Goal: Task Accomplishment & Management: Manage account settings

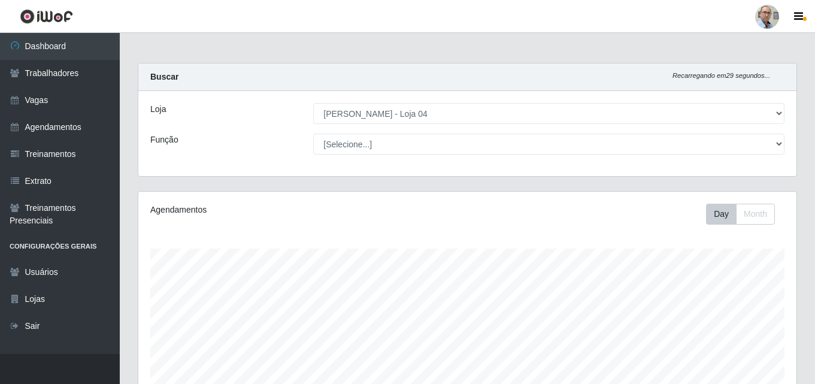
select select "251"
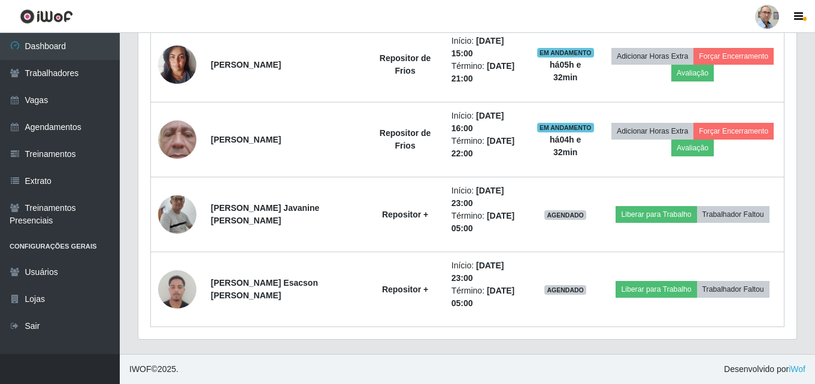
scroll to position [249, 658]
click at [50, 126] on link "Agendamentos" at bounding box center [60, 127] width 120 height 27
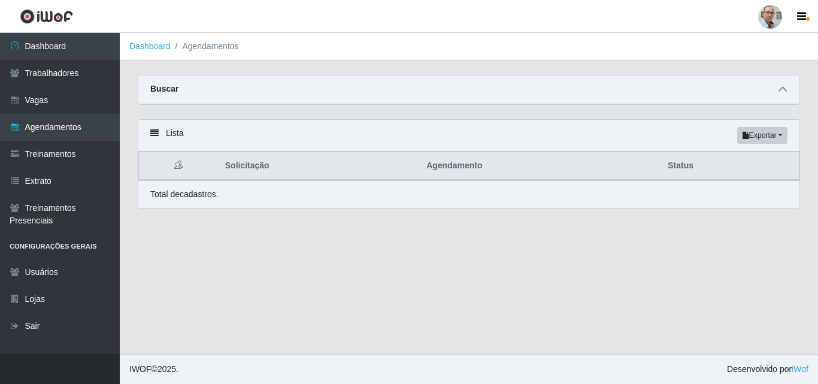
click at [780, 93] on icon at bounding box center [783, 89] width 8 height 8
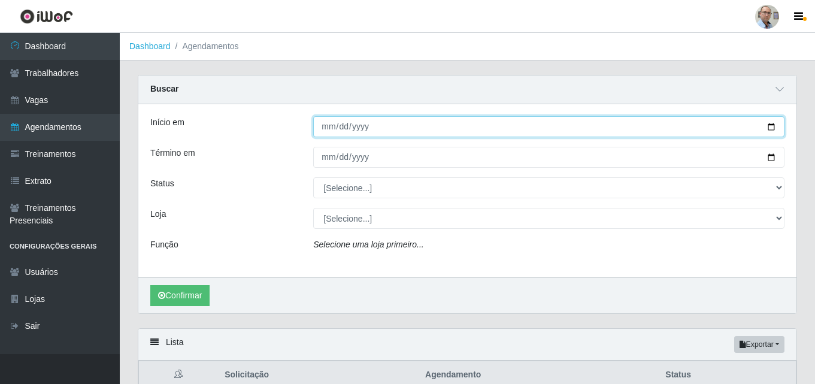
click at [768, 126] on input "Início em" at bounding box center [548, 126] width 471 height 21
type input "[DATE]"
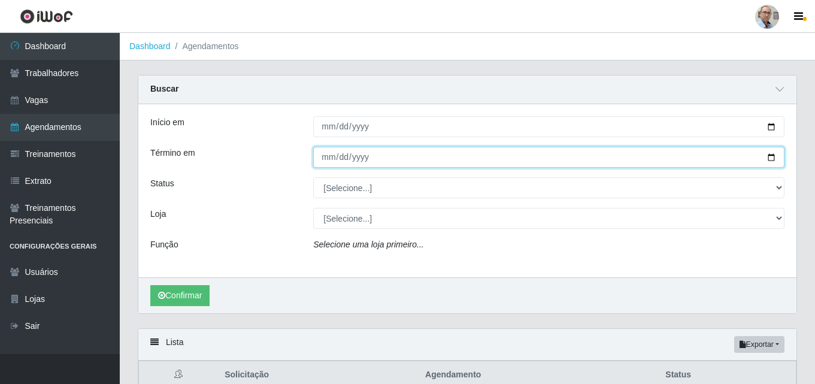
click at [770, 158] on input "Término em" at bounding box center [548, 157] width 471 height 21
click at [773, 161] on input "[DATE]" at bounding box center [548, 157] width 471 height 21
type input "[DATE]"
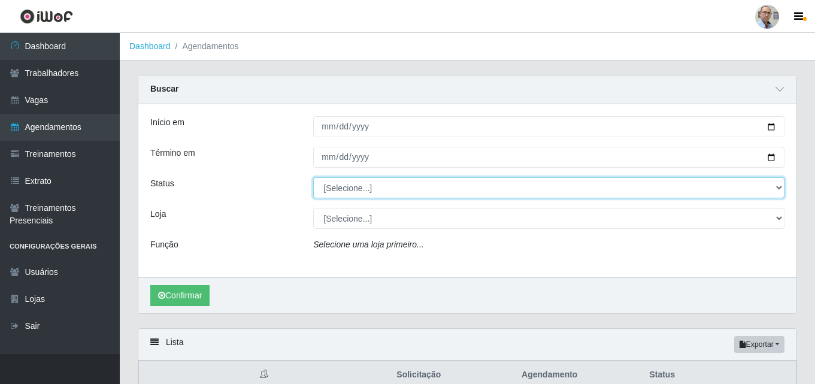
click at [361, 185] on select "[Selecione...] AGENDADO AGUARDANDO LIBERAR EM ANDAMENTO EM REVISÃO FINALIZADO C…" at bounding box center [548, 187] width 471 height 21
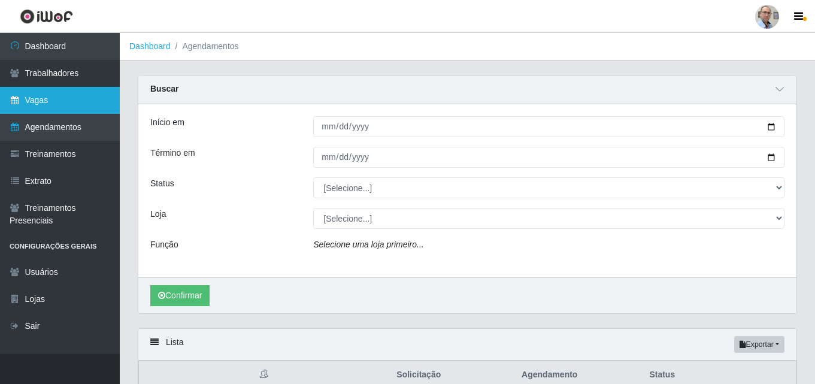
click at [41, 95] on link "Vagas" at bounding box center [60, 100] width 120 height 27
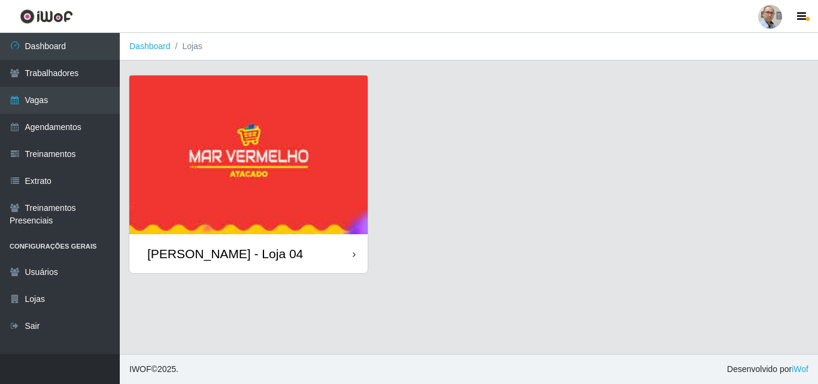
click at [196, 259] on div "[PERSON_NAME] - Loja 04" at bounding box center [225, 253] width 156 height 15
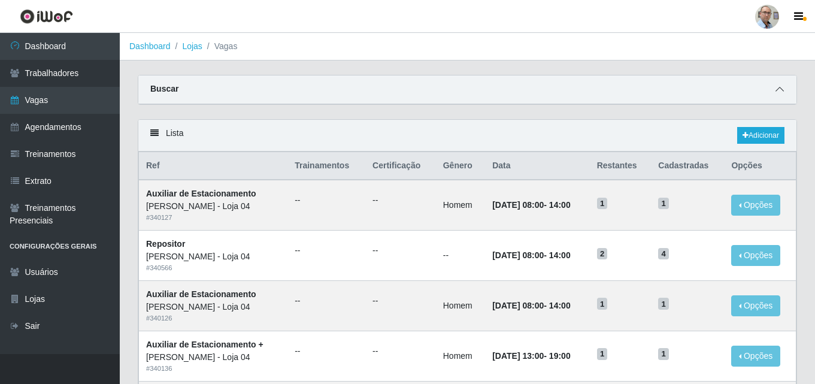
click at [785, 89] on span at bounding box center [780, 90] width 14 height 14
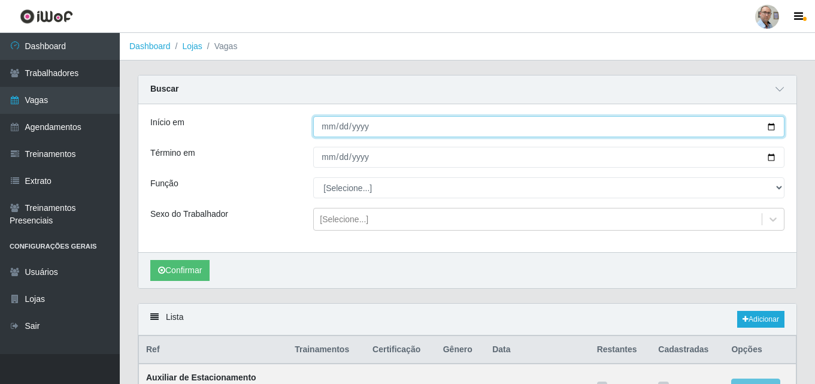
click at [772, 128] on input "Início em" at bounding box center [548, 126] width 471 height 21
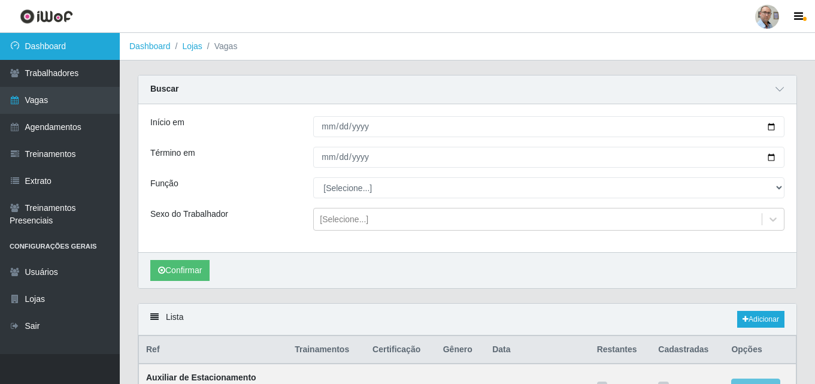
click at [53, 50] on link "Dashboard" at bounding box center [60, 46] width 120 height 27
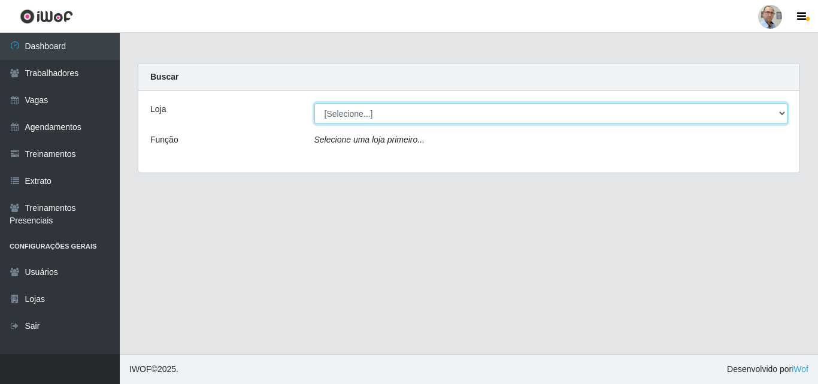
click at [401, 110] on select "[Selecione...] Mar Vermelho - Loja 04" at bounding box center [551, 113] width 474 height 21
select select "251"
click at [314, 103] on select "[Selecione...] Mar Vermelho - Loja 04" at bounding box center [551, 113] width 474 height 21
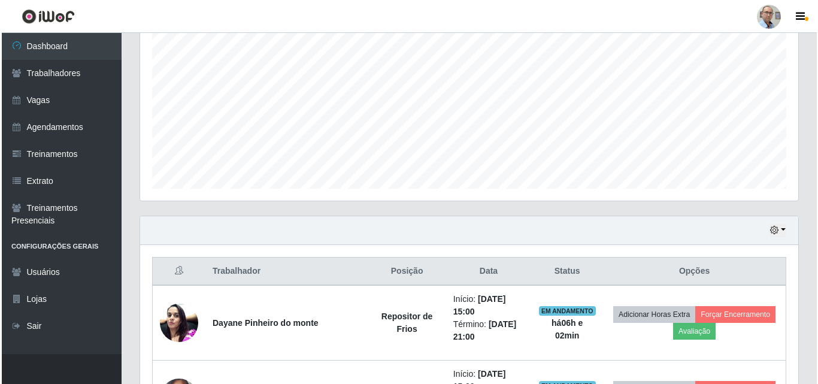
scroll to position [299, 0]
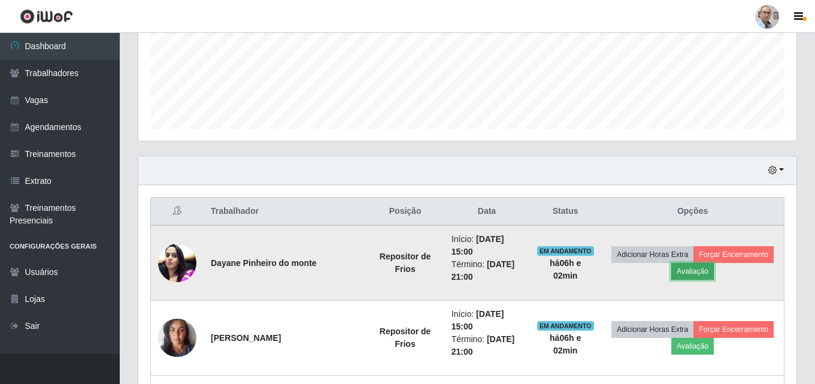
click at [697, 268] on button "Avaliação" at bounding box center [692, 271] width 43 height 17
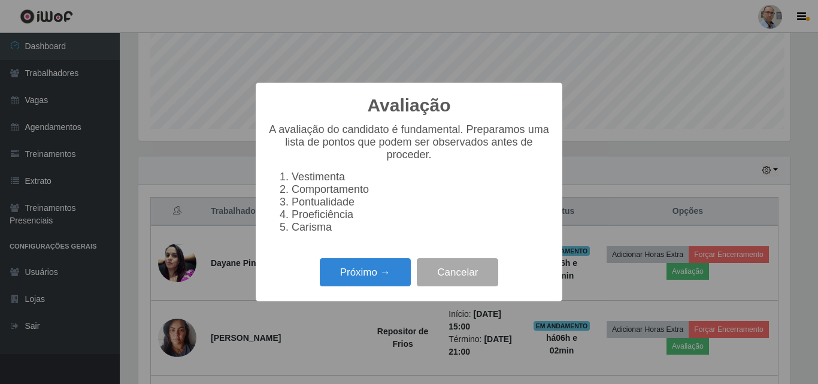
scroll to position [249, 652]
click at [353, 271] on button "Próximo →" at bounding box center [365, 272] width 91 height 28
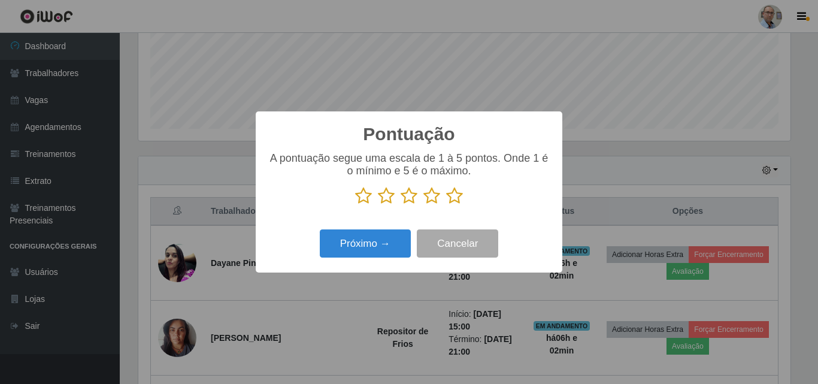
scroll to position [598731, 598327]
click at [457, 200] on icon at bounding box center [454, 196] width 17 height 18
click at [446, 205] on input "radio" at bounding box center [446, 205] width 0 height 0
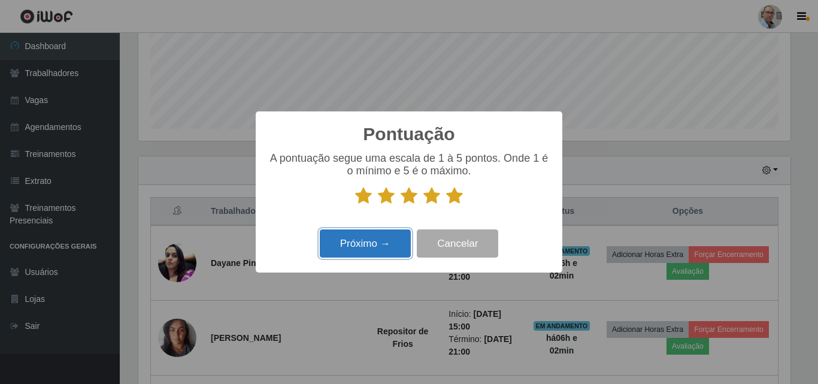
click at [378, 247] on button "Próximo →" at bounding box center [365, 243] width 91 height 28
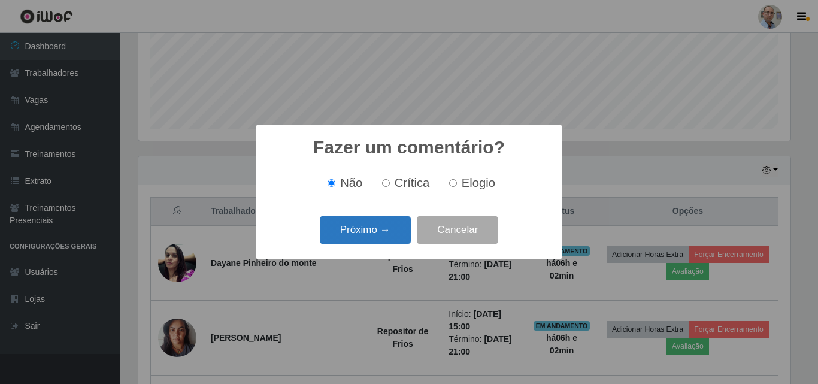
click at [352, 240] on button "Próximo →" at bounding box center [365, 230] width 91 height 28
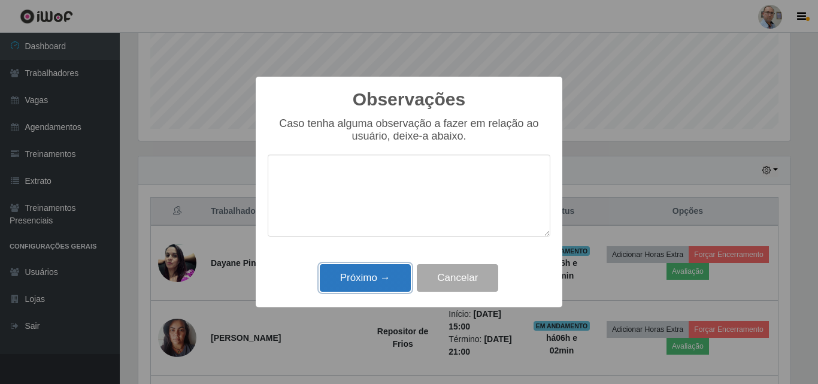
click at [359, 281] on button "Próximo →" at bounding box center [365, 278] width 91 height 28
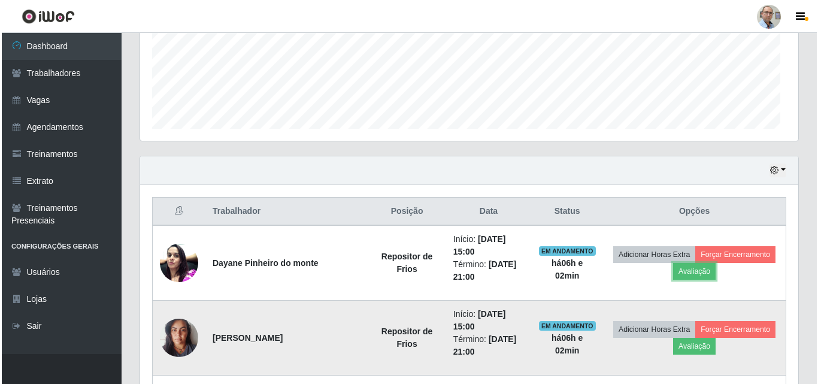
scroll to position [249, 658]
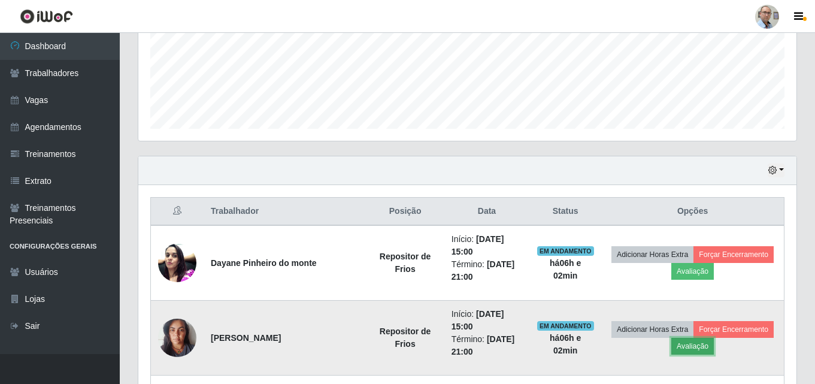
click at [689, 350] on button "Avaliação" at bounding box center [692, 346] width 43 height 17
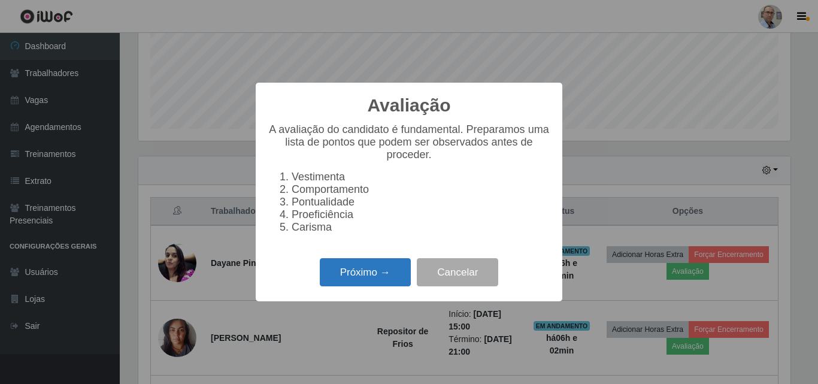
click at [380, 273] on button "Próximo →" at bounding box center [365, 272] width 91 height 28
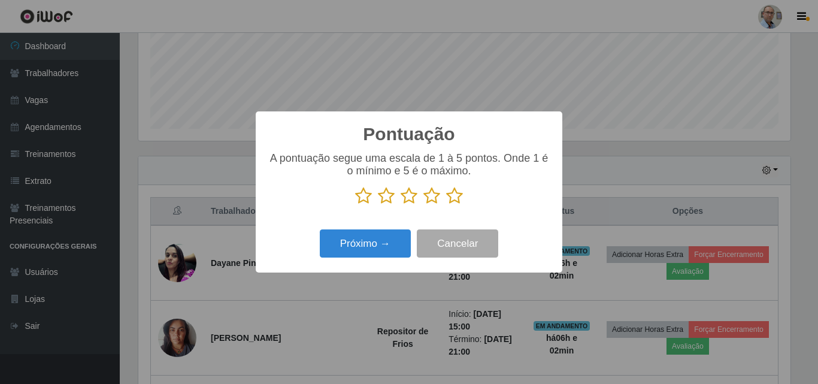
click at [447, 192] on icon at bounding box center [454, 196] width 17 height 18
click at [446, 205] on input "radio" at bounding box center [446, 205] width 0 height 0
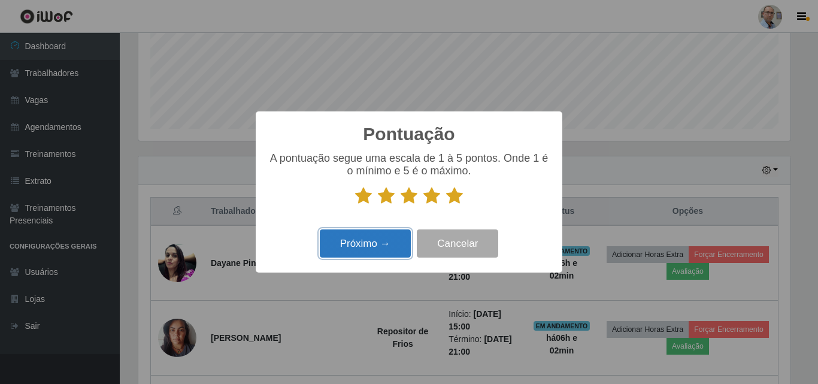
click at [363, 244] on button "Próximo →" at bounding box center [365, 243] width 91 height 28
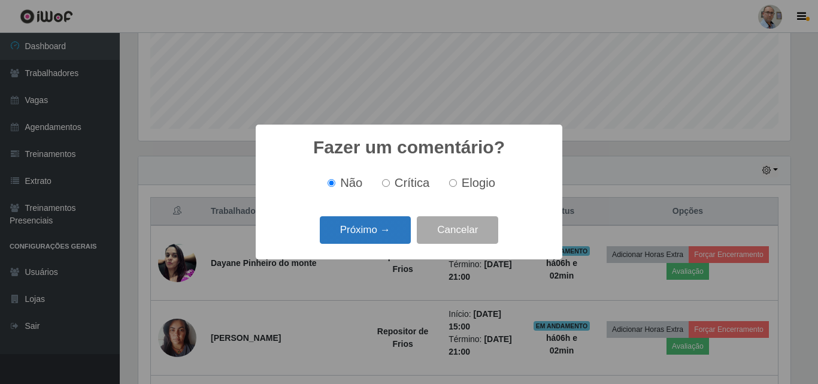
click at [362, 231] on button "Próximo →" at bounding box center [365, 230] width 91 height 28
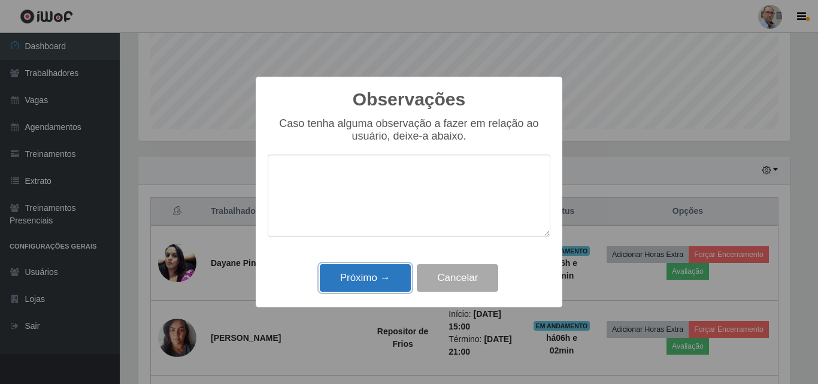
click at [362, 283] on button "Próximo →" at bounding box center [365, 278] width 91 height 28
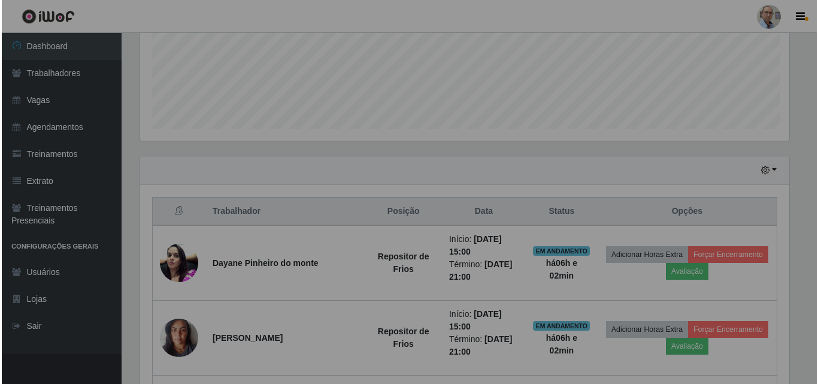
scroll to position [249, 658]
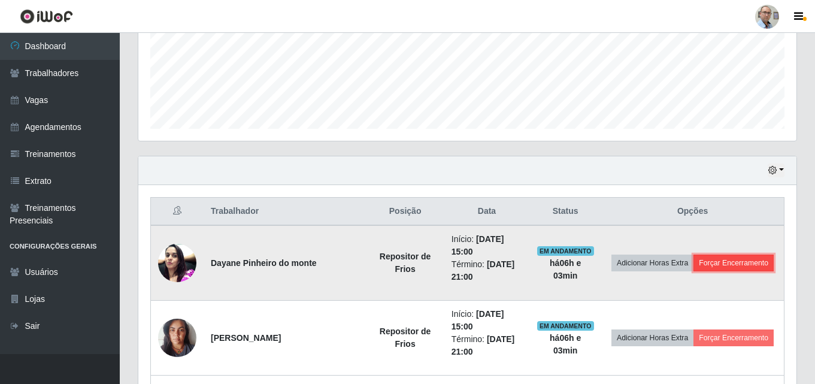
click at [726, 259] on button "Forçar Encerramento" at bounding box center [734, 263] width 80 height 17
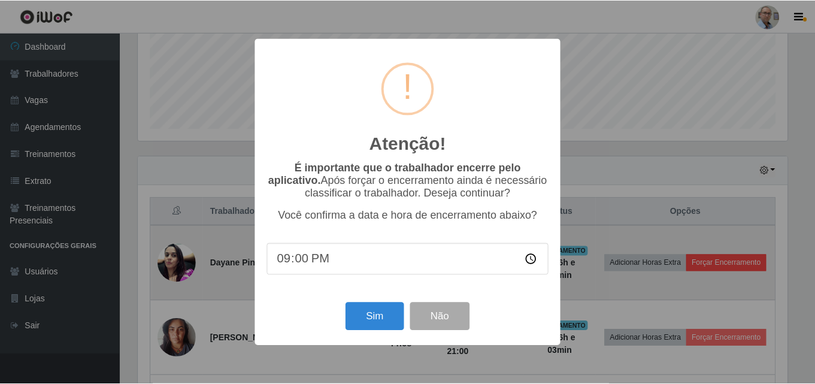
scroll to position [249, 652]
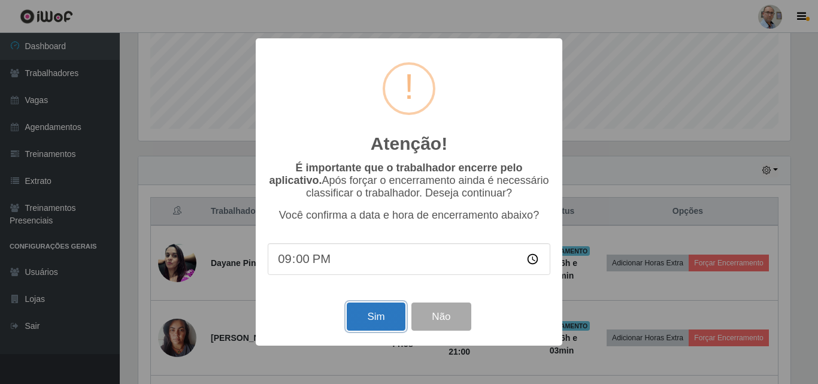
click at [364, 309] on button "Sim" at bounding box center [376, 316] width 58 height 28
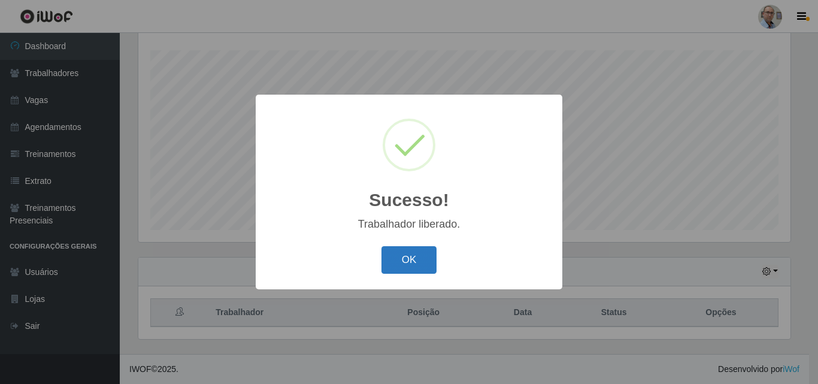
click at [409, 260] on button "OK" at bounding box center [410, 260] width 56 height 28
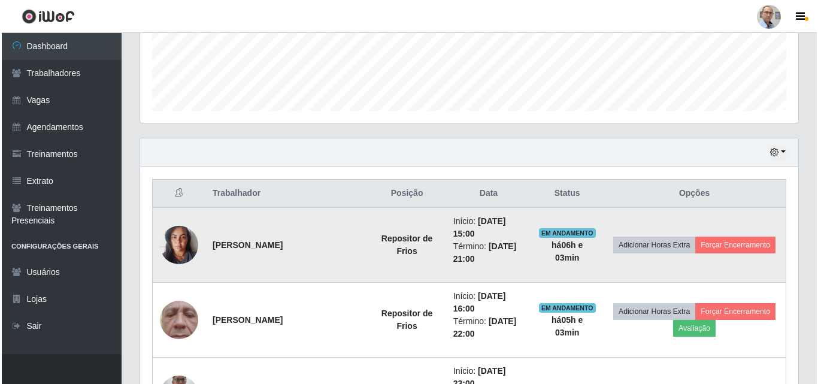
scroll to position [318, 0]
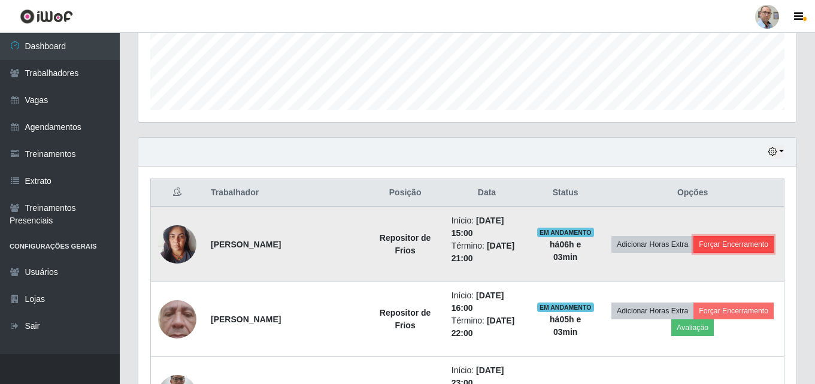
click at [740, 246] on button "Forçar Encerramento" at bounding box center [734, 244] width 80 height 17
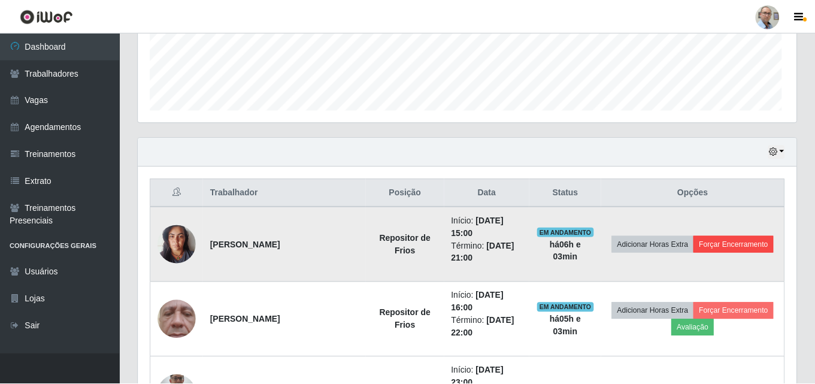
scroll to position [249, 652]
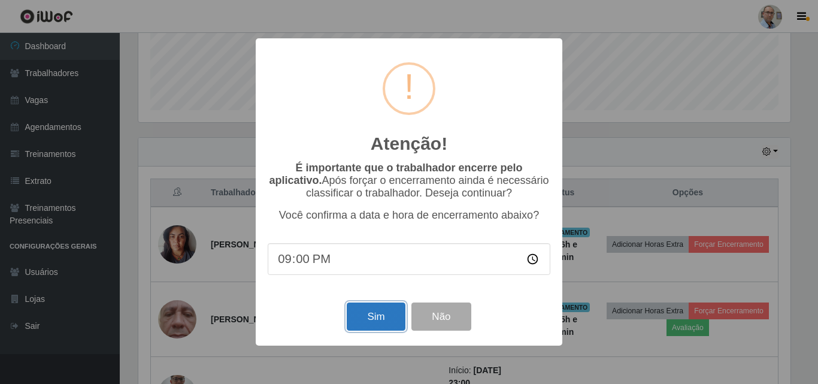
click at [358, 316] on button "Sim" at bounding box center [376, 316] width 58 height 28
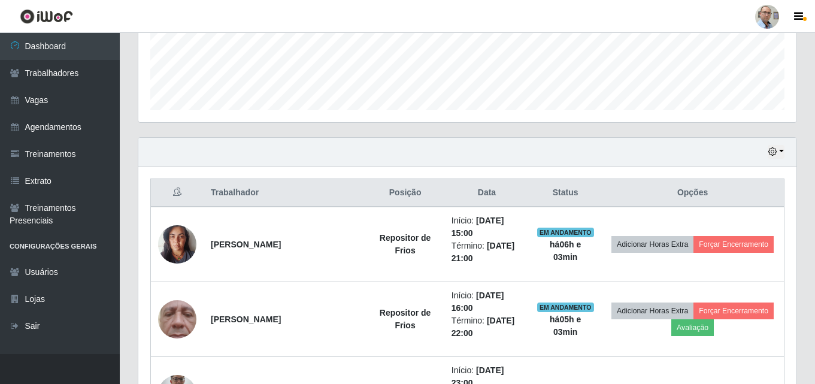
scroll to position [0, 0]
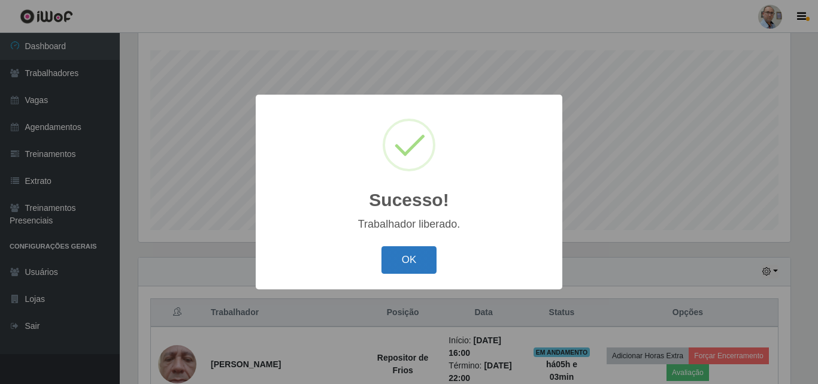
click at [403, 249] on button "OK" at bounding box center [410, 260] width 56 height 28
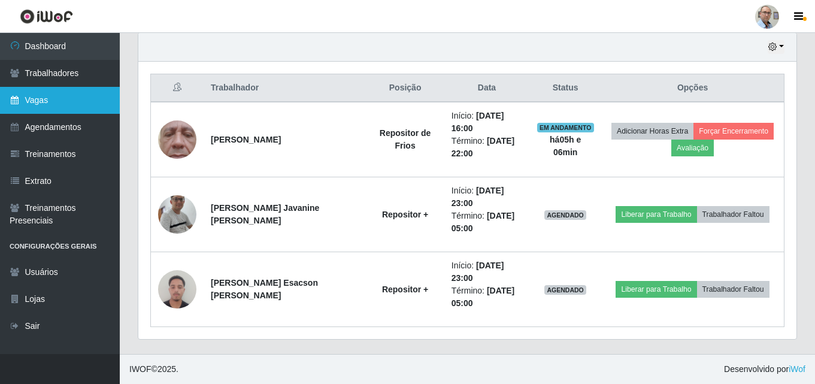
click at [48, 98] on link "Vagas" at bounding box center [60, 100] width 120 height 27
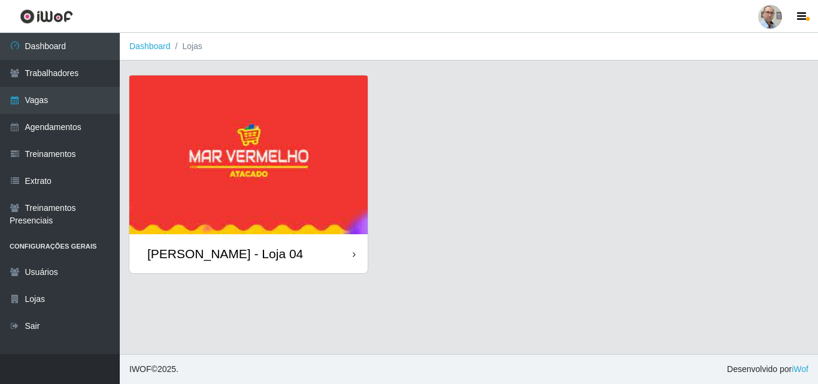
click at [209, 255] on div "[PERSON_NAME] - Loja 04" at bounding box center [225, 253] width 156 height 15
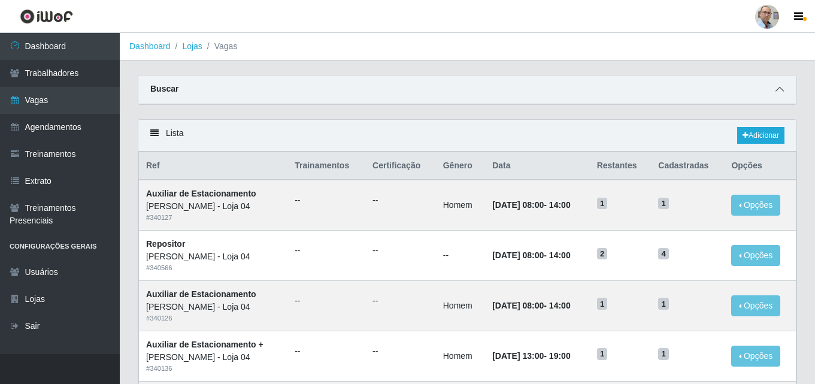
click at [782, 90] on icon at bounding box center [780, 89] width 8 height 8
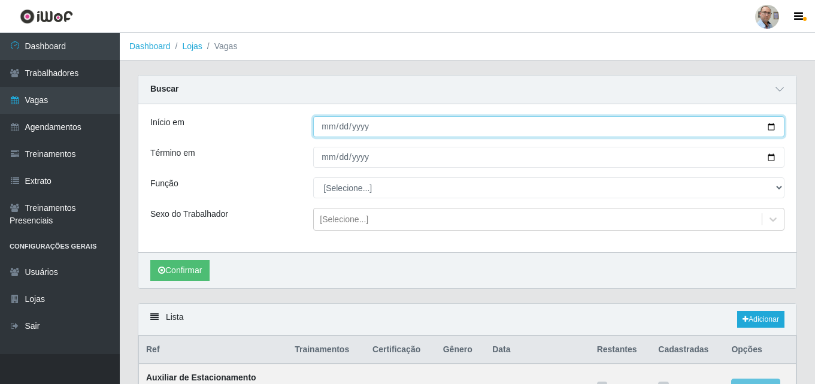
click at [773, 127] on input "Início em" at bounding box center [548, 126] width 471 height 21
type input "[DATE]"
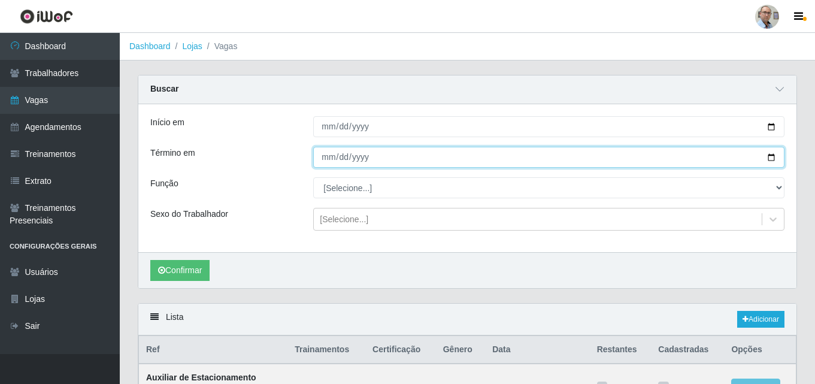
click at [771, 158] on input "Término em" at bounding box center [548, 157] width 471 height 21
type input "[DATE]"
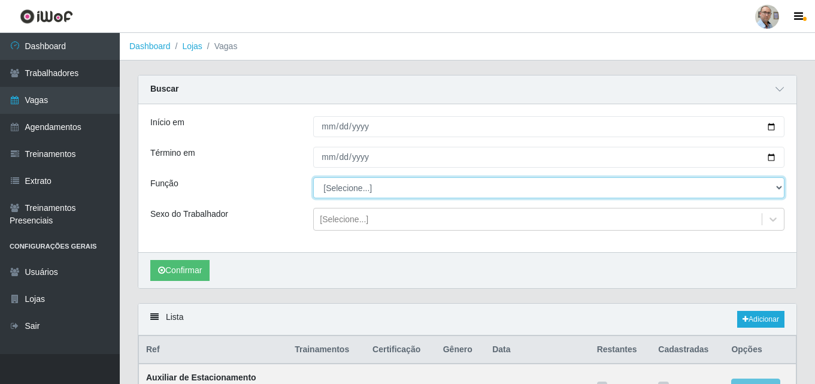
click at [395, 186] on select "[Selecione...] ASG ASG + ASG ++ Auxiliar de Depósito Auxiliar de Depósito + Aux…" at bounding box center [548, 187] width 471 height 21
select select "24"
click at [313, 178] on select "[Selecione...] ASG ASG + ASG ++ Auxiliar de Depósito Auxiliar de Depósito + Aux…" at bounding box center [548, 187] width 471 height 21
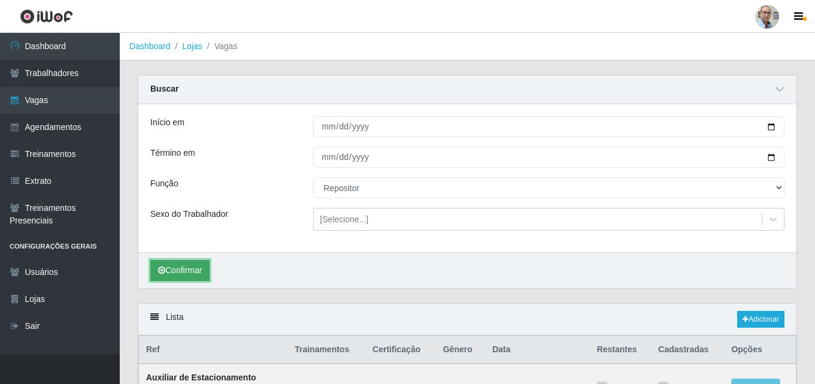
click at [181, 264] on button "Confirmar" at bounding box center [179, 270] width 59 height 21
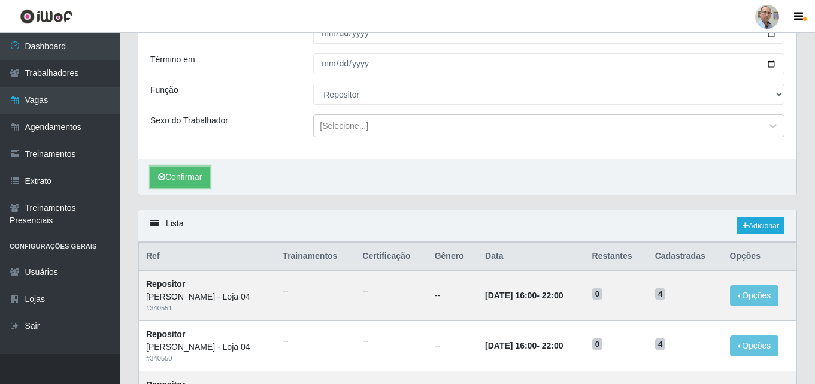
scroll to position [180, 0]
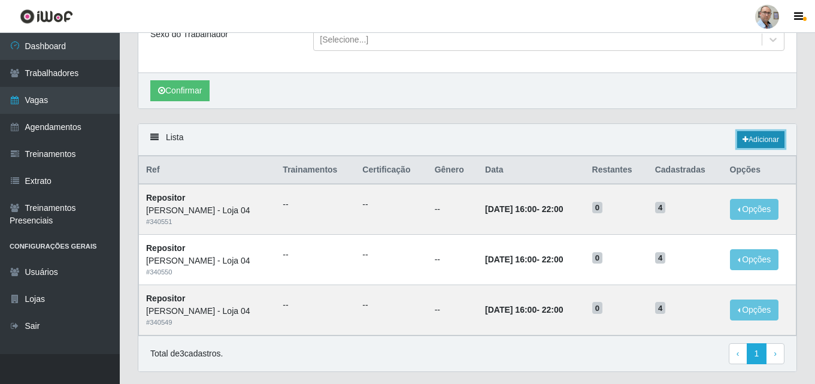
click at [757, 138] on link "Adicionar" at bounding box center [760, 139] width 47 height 17
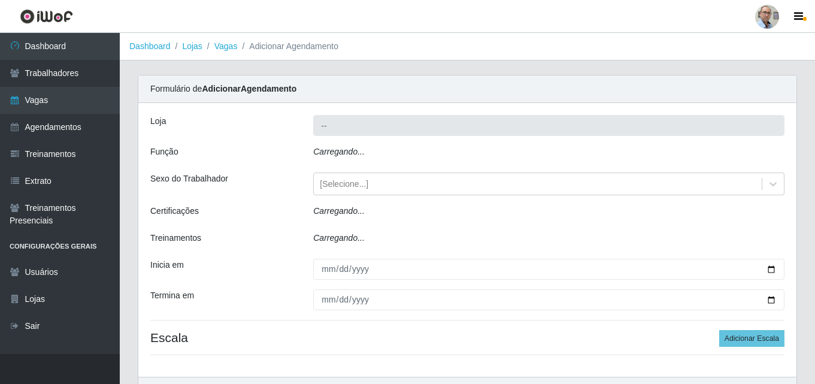
type input "[PERSON_NAME] - Loja 04"
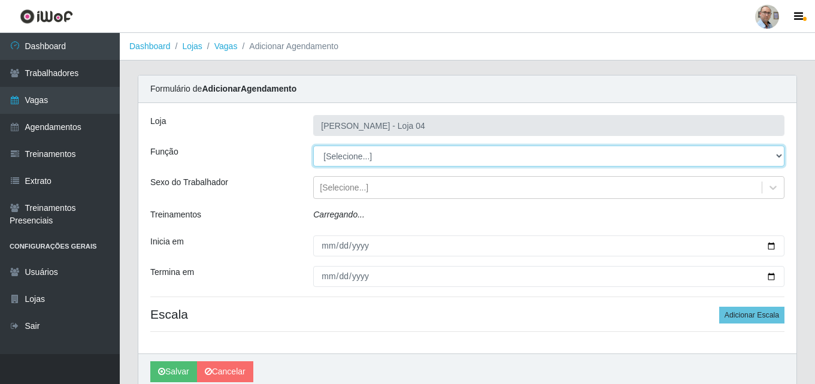
click at [401, 154] on select "[Selecione...] ASG ASG + ASG ++ Auxiliar de Depósito Auxiliar de Depósito + Aux…" at bounding box center [548, 156] width 471 height 21
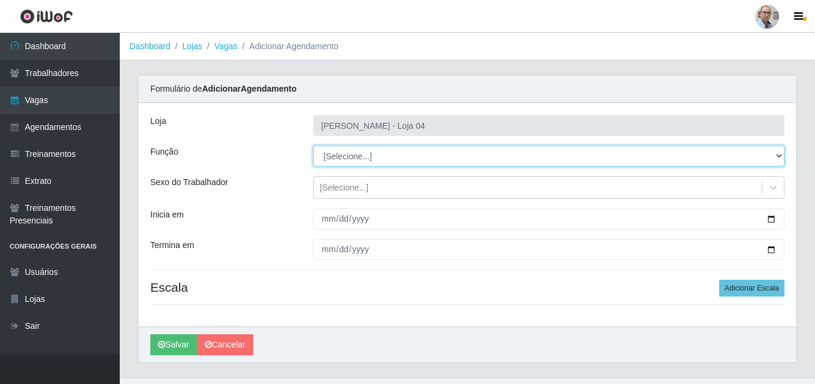
select select "24"
click at [313, 146] on select "[Selecione...] ASG ASG + ASG ++ Auxiliar de Depósito Auxiliar de Depósito + Aux…" at bounding box center [548, 156] width 471 height 21
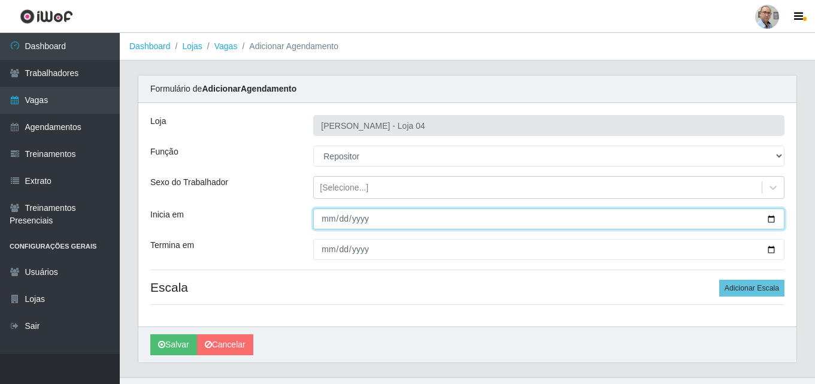
click at [772, 217] on input "Inicia em" at bounding box center [548, 218] width 471 height 21
type input "[DATE]"
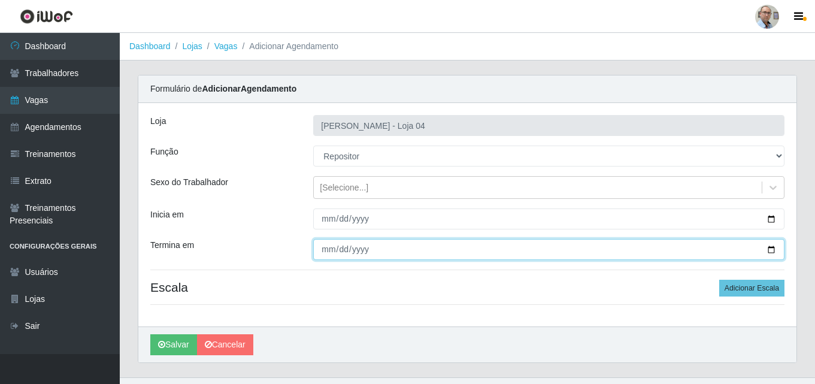
click at [771, 247] on input "Termina em" at bounding box center [548, 249] width 471 height 21
type input "[DATE]"
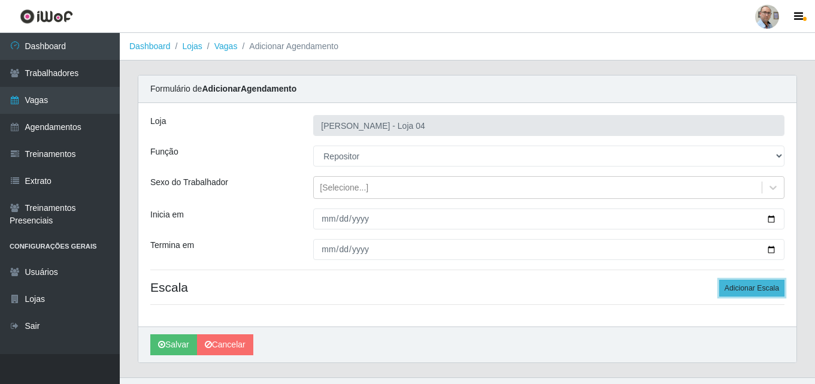
click at [745, 292] on button "Adicionar Escala" at bounding box center [751, 288] width 65 height 17
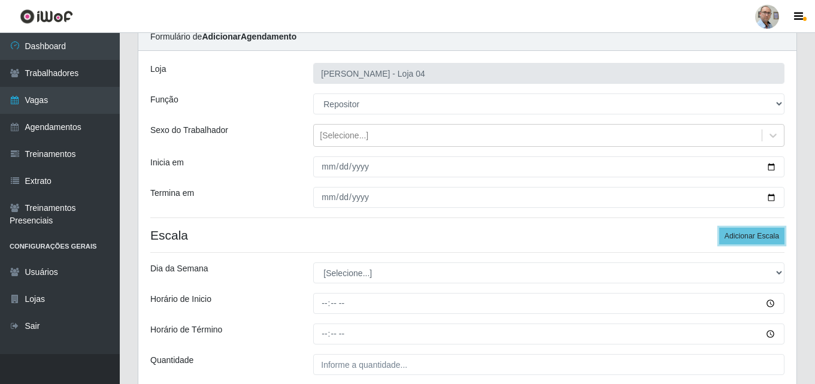
scroll to position [156, 0]
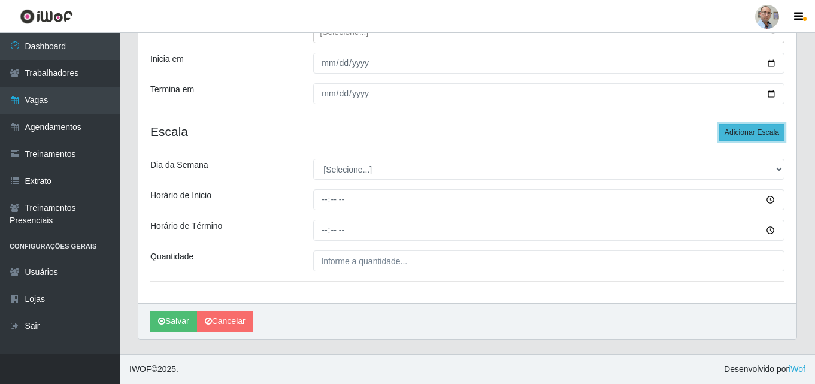
click at [759, 132] on button "Adicionar Escala" at bounding box center [751, 132] width 65 height 17
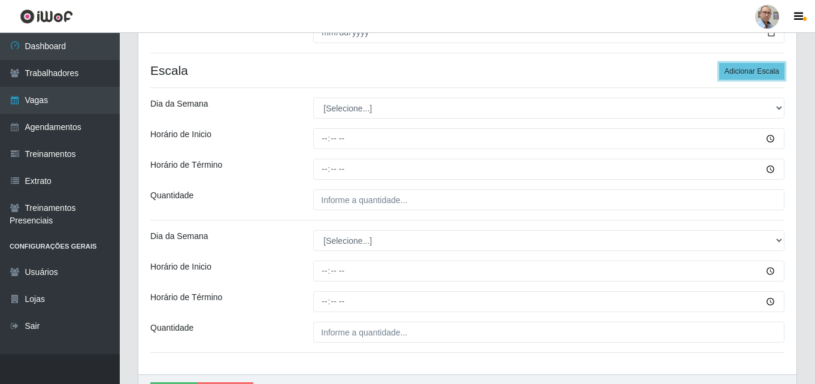
scroll to position [288, 0]
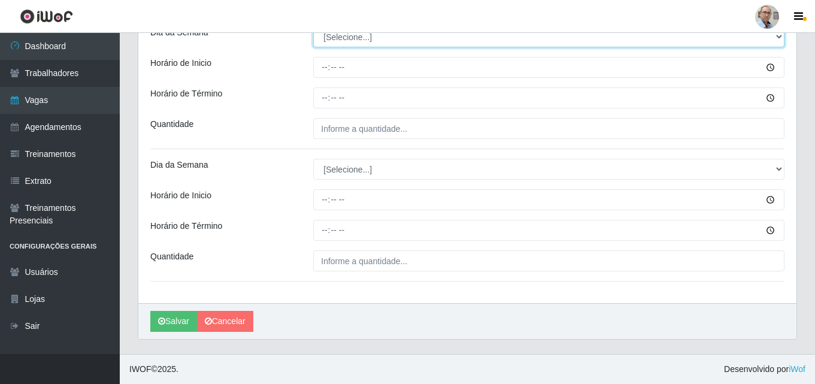
click at [374, 40] on select "[Selecione...] Segunda Terça Quarta Quinta Sexta Sábado Domingo" at bounding box center [548, 36] width 471 height 21
select select "3"
click at [313, 26] on select "[Selecione...] Segunda Terça Quarta Quinta Sexta Sábado Domingo" at bounding box center [548, 36] width 471 height 21
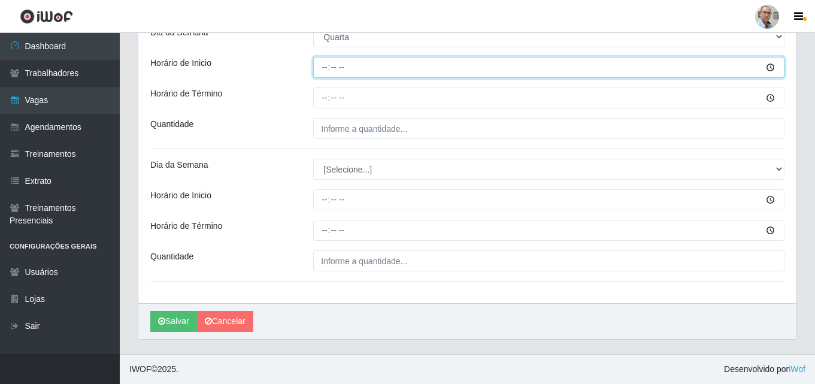
click at [321, 65] on input "Horário de Inicio" at bounding box center [548, 67] width 471 height 21
type input "08:00"
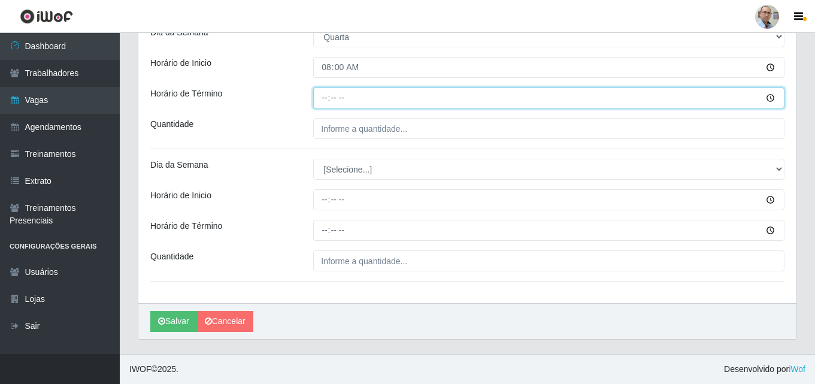
type input "14:00"
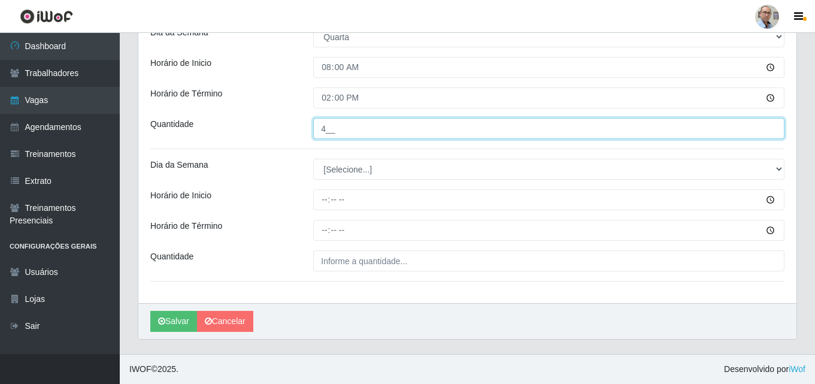
type input "4__"
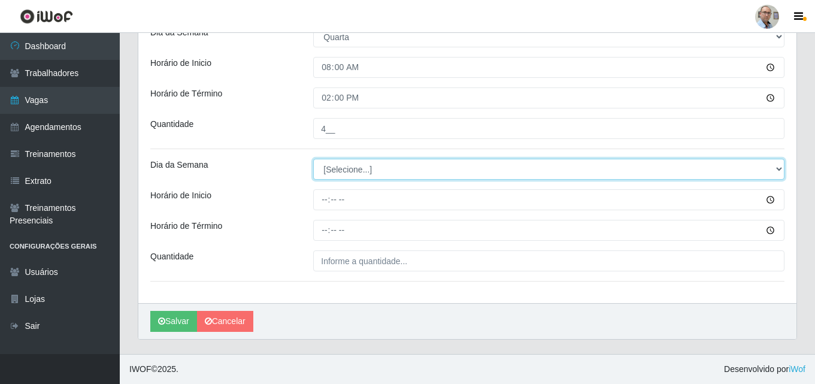
click at [350, 171] on select "[Selecione...] Segunda Terça Quarta Quinta Sexta Sábado Domingo" at bounding box center [548, 169] width 471 height 21
select select "3"
click at [313, 159] on select "[Selecione...] Segunda Terça Quarta Quinta Sexta Sábado Domingo" at bounding box center [548, 169] width 471 height 21
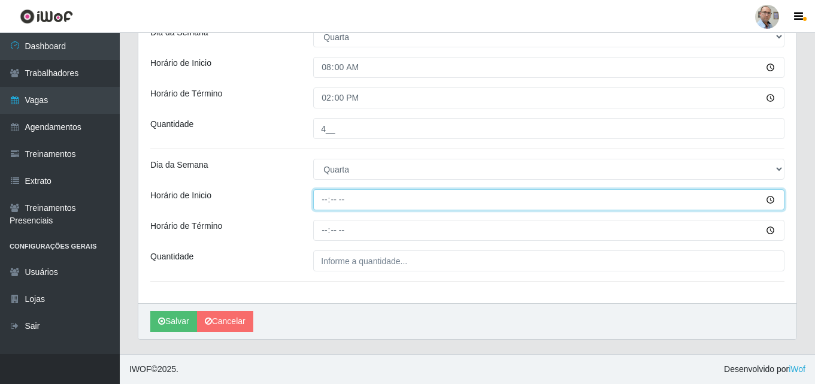
click at [326, 200] on input "Horário de Inicio" at bounding box center [548, 199] width 471 height 21
type input "16:00"
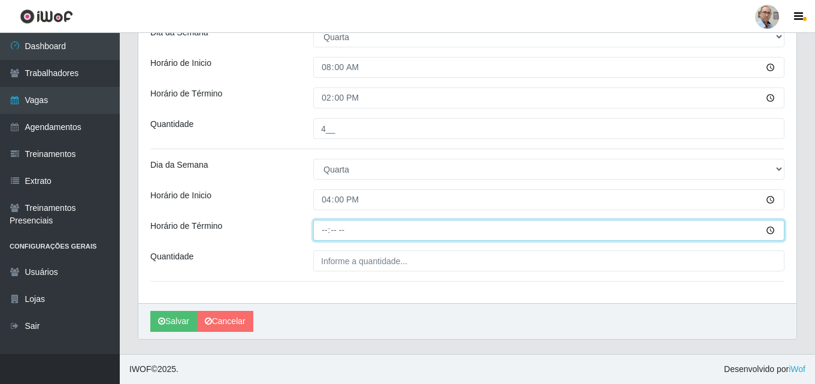
type input "22:00"
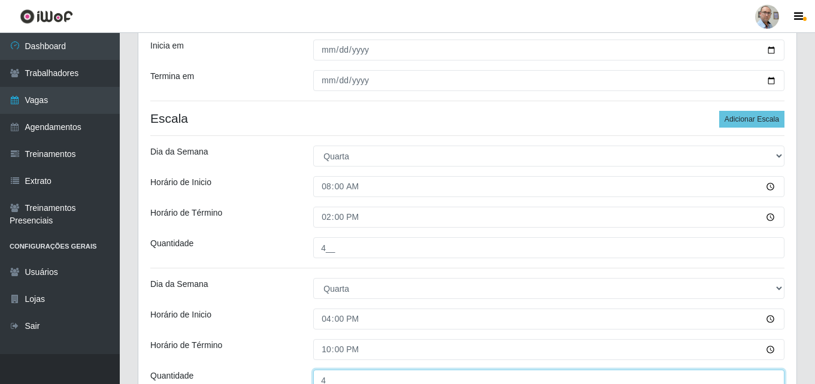
scroll to position [168, 0]
type input "4__"
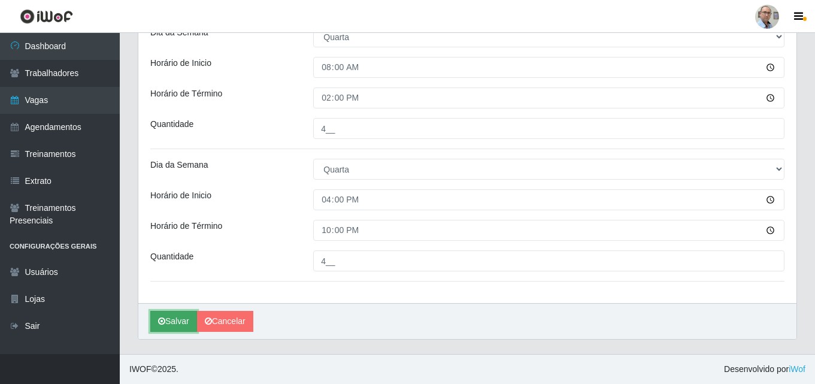
click at [178, 321] on button "Salvar" at bounding box center [173, 321] width 47 height 21
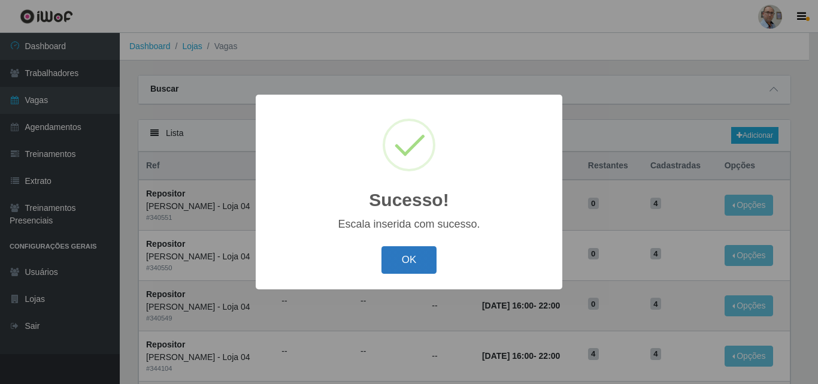
click at [421, 260] on button "OK" at bounding box center [410, 260] width 56 height 28
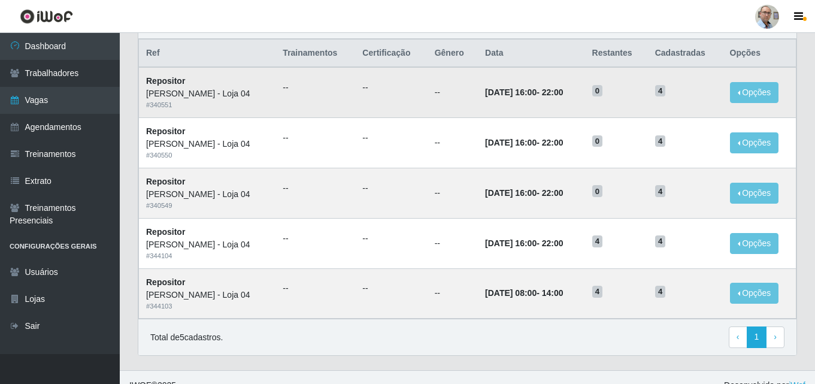
scroll to position [120, 0]
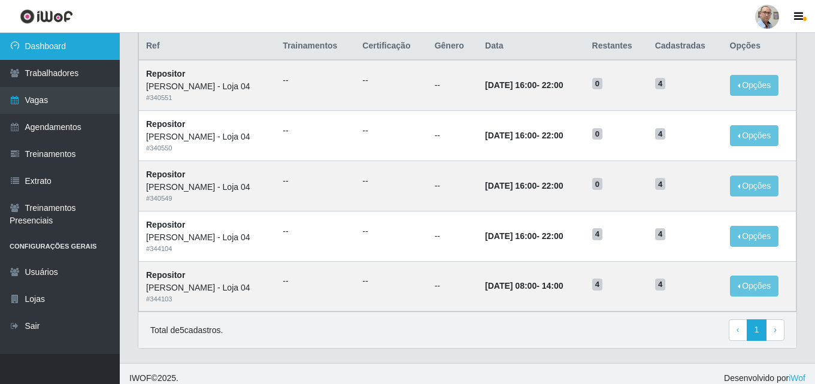
click at [65, 47] on link "Dashboard" at bounding box center [60, 46] width 120 height 27
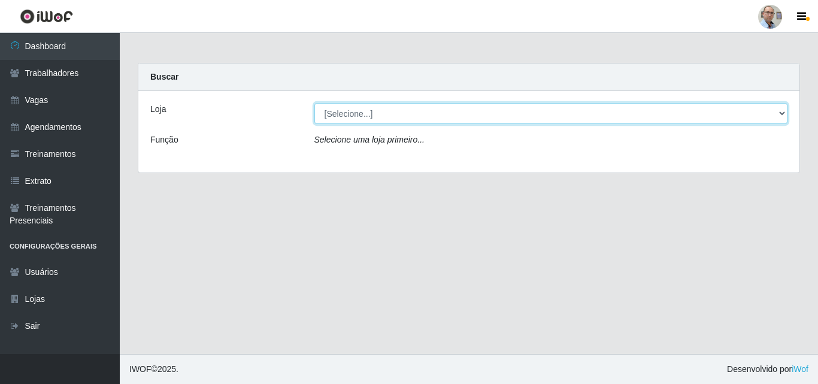
click at [779, 111] on select "[Selecione...] Mar Vermelho - Loja 04" at bounding box center [551, 113] width 474 height 21
select select "251"
click at [314, 103] on select "[Selecione...] Mar Vermelho - Loja 04" at bounding box center [551, 113] width 474 height 21
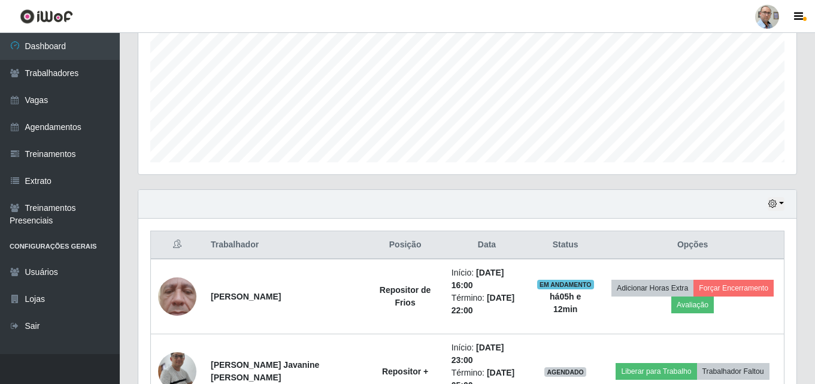
scroll to position [63, 0]
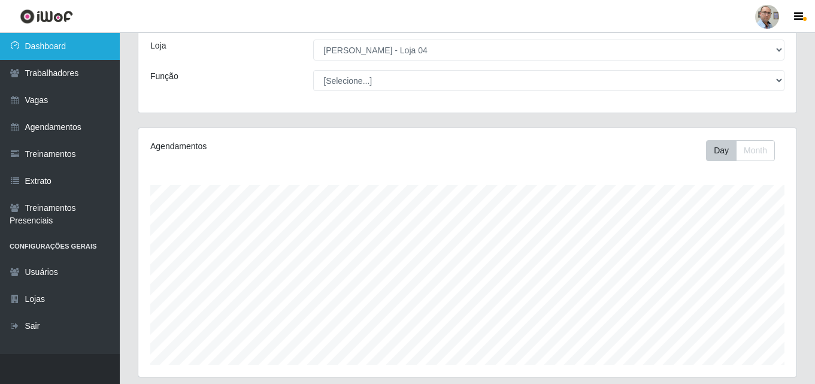
click at [48, 48] on link "Dashboard" at bounding box center [60, 46] width 120 height 27
